Goal: Task Accomplishment & Management: Complete application form

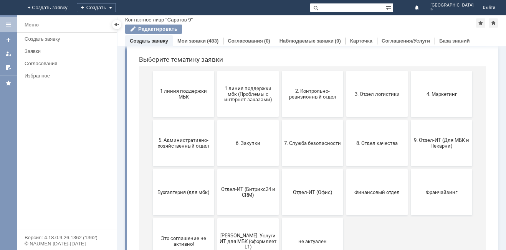
scroll to position [77, 0]
click at [430, 147] on span "9. Отдел-ИТ (Для МБК и Пекарни)" at bounding box center [441, 143] width 57 height 12
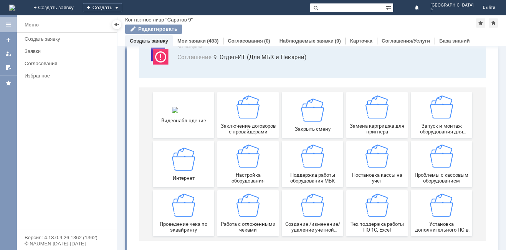
scroll to position [64, 0]
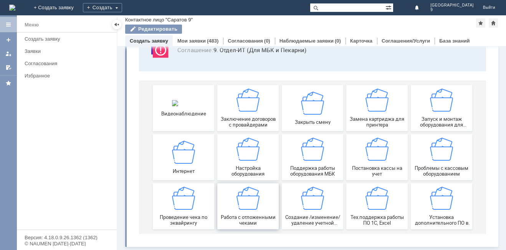
click at [241, 211] on div "Работа с отложенными чеками" at bounding box center [248, 206] width 57 height 39
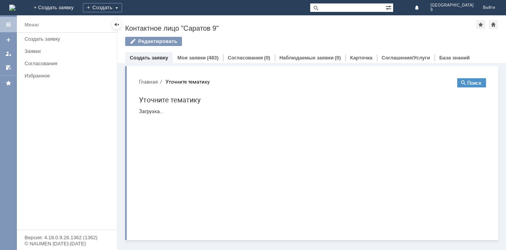
scroll to position [0, 0]
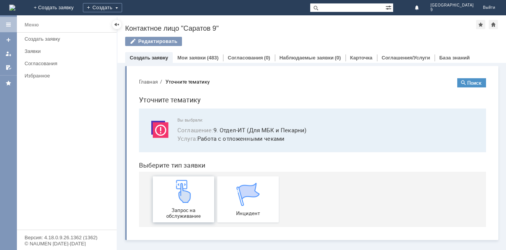
click at [179, 210] on span "Запрос на обслуживание" at bounding box center [183, 214] width 57 height 12
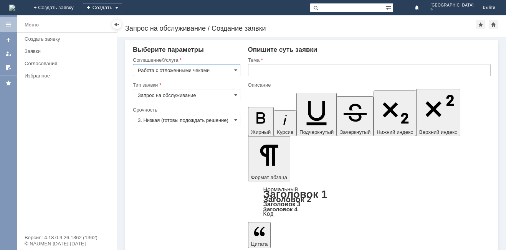
click at [270, 74] on input "text" at bounding box center [369, 70] width 243 height 12
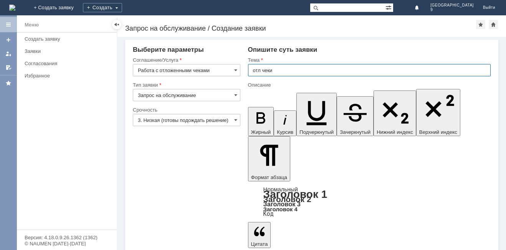
type input "отл чеки"
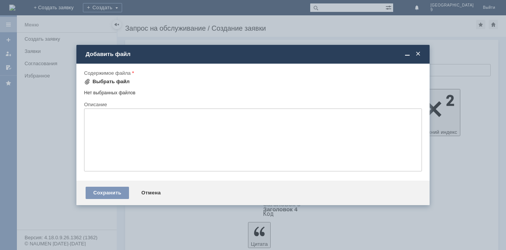
click at [109, 84] on div "Выбрать файл" at bounding box center [111, 82] width 37 height 6
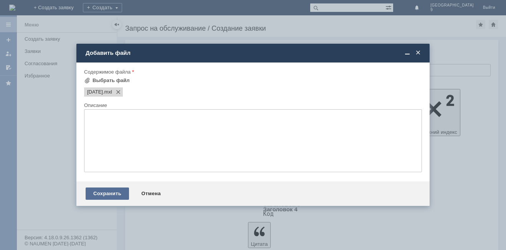
click at [92, 194] on div "Сохранить" at bounding box center [107, 194] width 43 height 12
